Goal: Task Accomplishment & Management: Complete application form

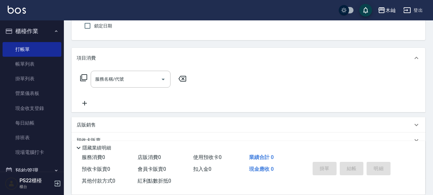
scroll to position [64, 0]
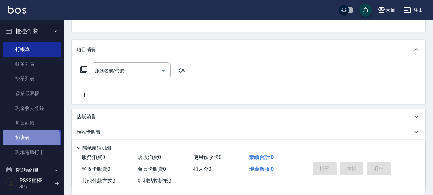
click at [31, 139] on link "排班表" at bounding box center [32, 138] width 59 height 15
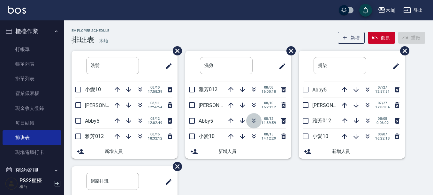
click at [252, 122] on icon "button" at bounding box center [254, 122] width 4 height 2
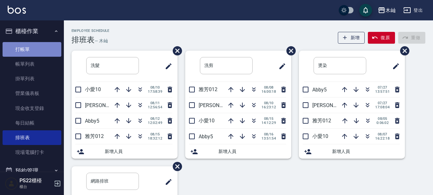
click at [32, 50] on link "打帳單" at bounding box center [32, 49] width 59 height 15
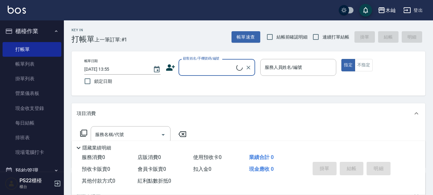
click at [212, 67] on input "顧客姓名/手機號碼/編號" at bounding box center [208, 67] width 55 height 11
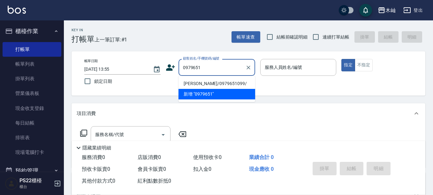
click at [231, 85] on li "[PERSON_NAME]/0979651099/" at bounding box center [217, 84] width 77 height 11
type input "[PERSON_NAME]/0979651099/"
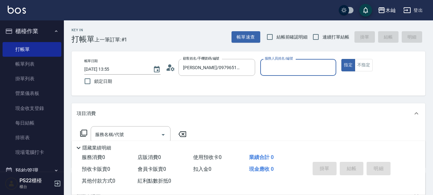
click at [293, 66] on input "服務人員姓名/編號" at bounding box center [298, 67] width 71 height 11
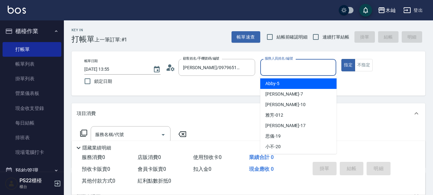
click at [289, 85] on div "Abby -5" at bounding box center [298, 84] width 76 height 11
type input "Abby-5"
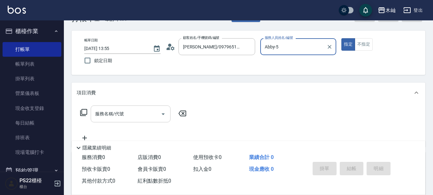
scroll to position [32, 0]
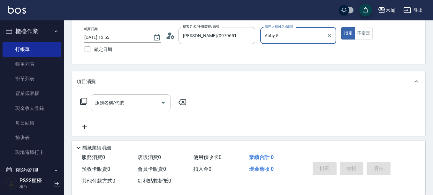
click at [131, 107] on input "服務名稱/代號" at bounding box center [126, 102] width 65 height 11
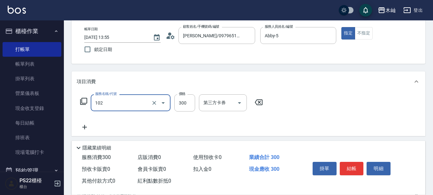
type input "精油洗髮(102)"
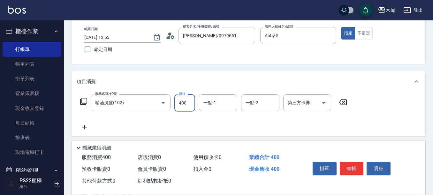
type input "400"
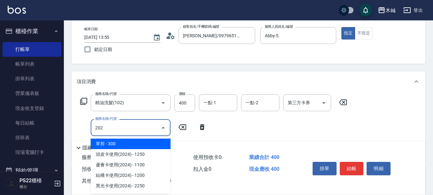
type input "單剪(202)"
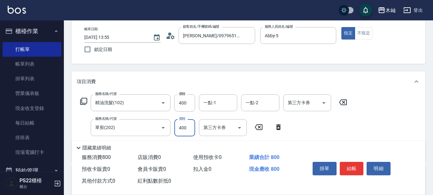
type input "400"
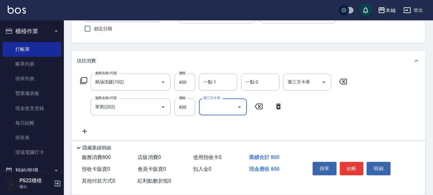
scroll to position [64, 0]
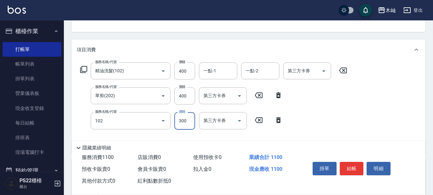
type input "精油洗髮(102)"
type input "400"
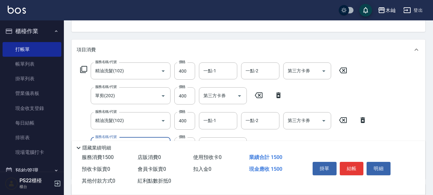
type input "單剪(202)"
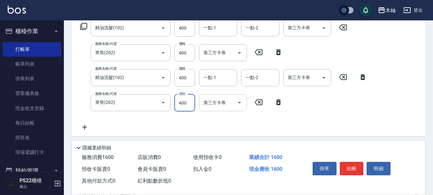
scroll to position [96, 0]
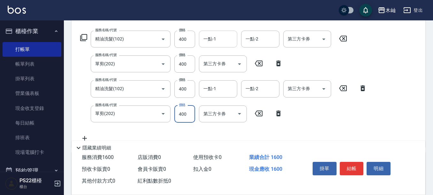
type input "400"
click at [218, 41] on input "一點-1" at bounding box center [218, 39] width 33 height 11
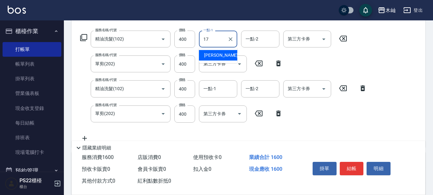
type input "[PERSON_NAME]-17"
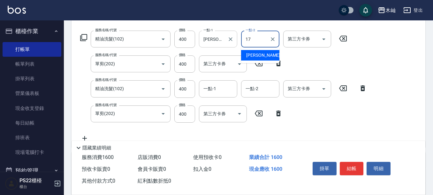
type input "[PERSON_NAME]-17"
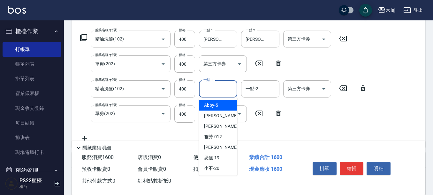
click at [209, 86] on div "一點-1 一點-1" at bounding box center [218, 88] width 38 height 17
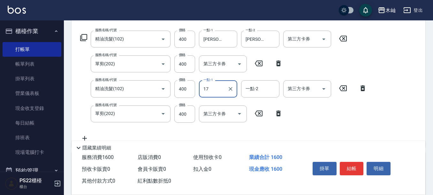
type input "[PERSON_NAME]-17"
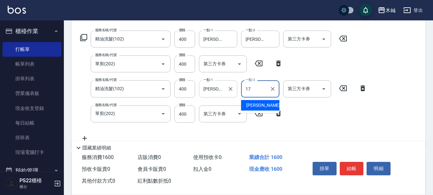
type input "[PERSON_NAME]-17"
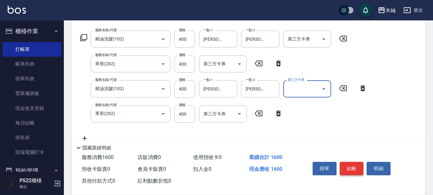
click at [355, 167] on button "結帳" at bounding box center [352, 168] width 24 height 13
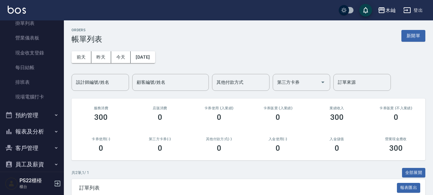
scroll to position [97, 0]
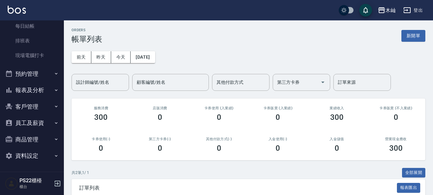
click at [28, 89] on button "報表及分析" at bounding box center [32, 90] width 59 height 17
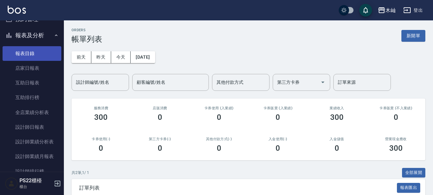
scroll to position [161, 0]
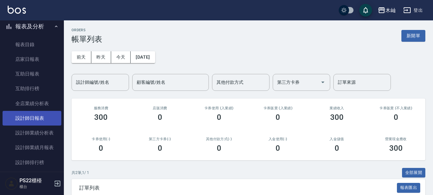
click at [33, 119] on link "設計師日報表" at bounding box center [32, 118] width 59 height 15
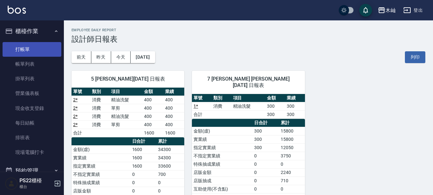
click at [33, 46] on link "打帳單" at bounding box center [32, 49] width 59 height 15
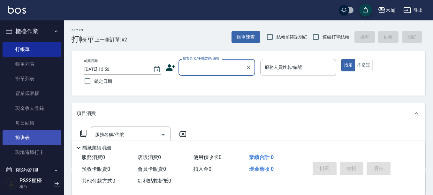
click at [21, 136] on link "排班表" at bounding box center [32, 138] width 59 height 15
